Goal: Information Seeking & Learning: Learn about a topic

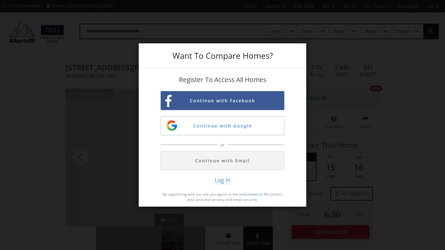
click at [333, 51] on div "Want To Compare Homes? Register To Access All Homes Continue with Facebook Cont…" at bounding box center [222, 125] width 445 height 250
click at [112, 102] on div "Want To Compare Homes? Register To Access All Homes Continue with Facebook Cont…" at bounding box center [222, 125] width 445 height 250
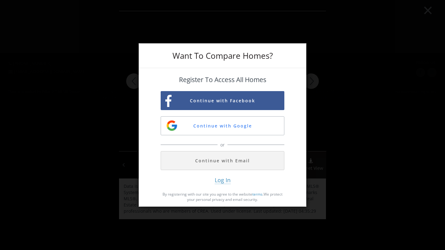
click at [103, 140] on div "Want To Compare Homes? Register To Access All Homes Continue with Facebook Cont…" at bounding box center [222, 125] width 445 height 250
